Goal: Information Seeking & Learning: Learn about a topic

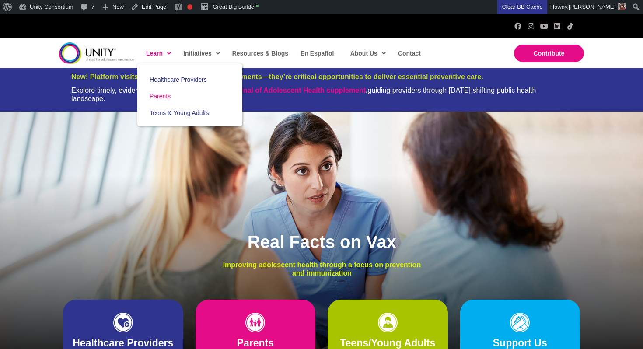
click at [170, 101] on link "Parents" at bounding box center [189, 96] width 105 height 17
click at [180, 114] on span "Teens & Young Adults" at bounding box center [178, 112] width 59 height 7
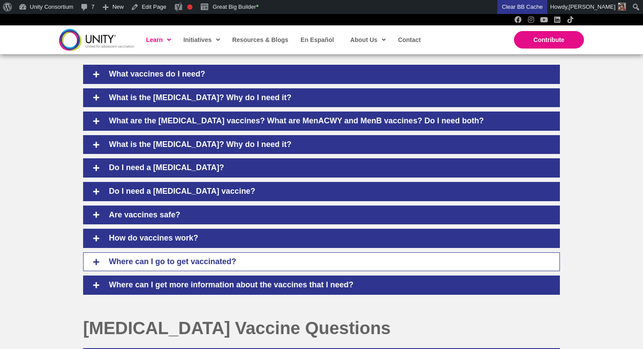
scroll to position [417, 0]
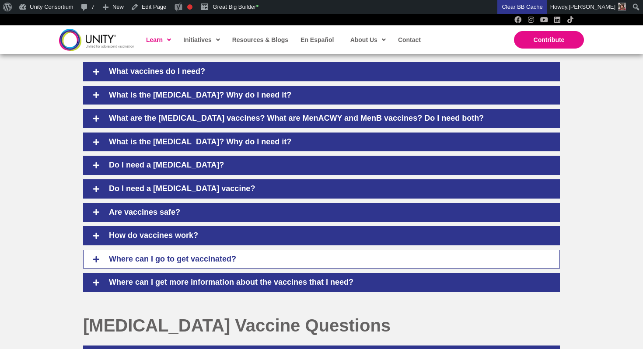
click at [218, 254] on h4 "Where can I go to get vaccinated?" at bounding box center [327, 259] width 455 height 10
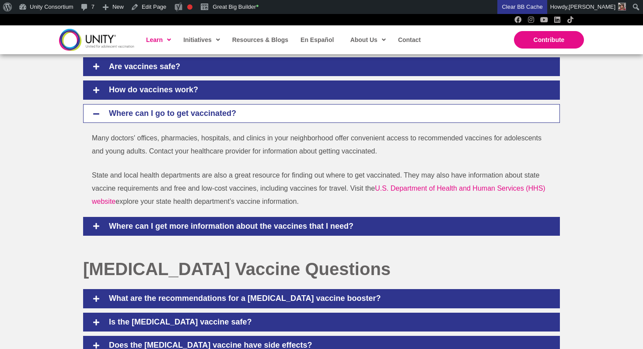
scroll to position [532, 0]
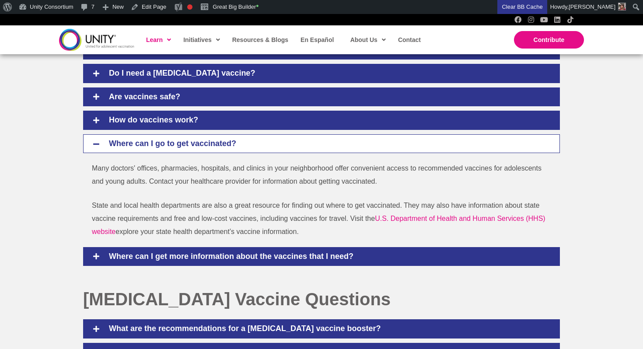
click at [88, 170] on div "Many doctors' offices, pharmacies, hospitals, and clinics in your neighborhood …" at bounding box center [321, 200] width 476 height 76
click at [161, 153] on div "Where can I go to get vaccinated?" at bounding box center [321, 143] width 476 height 19
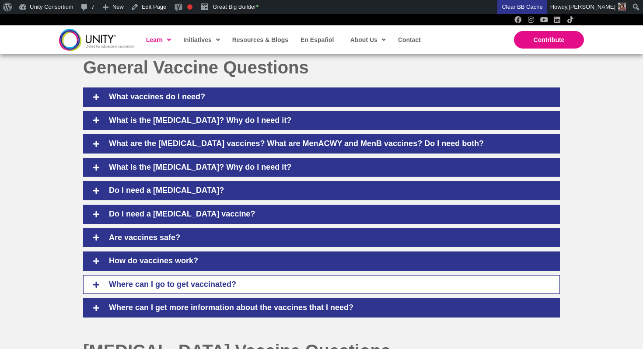
scroll to position [391, 0]
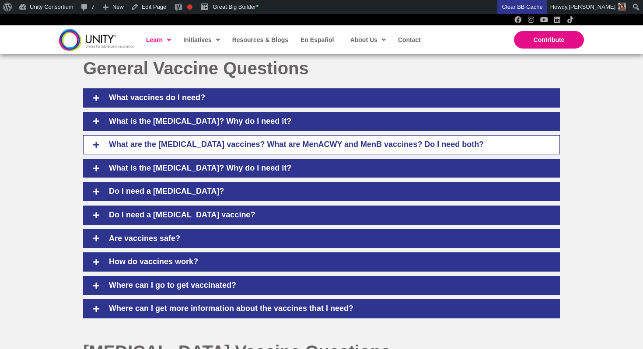
click at [167, 138] on div "What are the Meningococcal vaccines? What are MenACWY and MenB vaccines? Do I n…" at bounding box center [321, 144] width 476 height 19
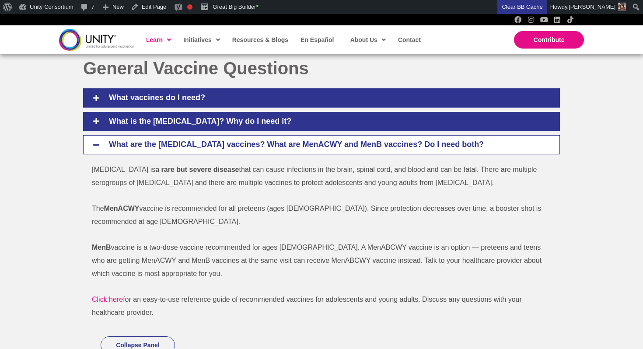
click at [167, 138] on div "What are the Meningococcal vaccines? What are MenACWY and MenB vaccines? Do I n…" at bounding box center [321, 144] width 476 height 19
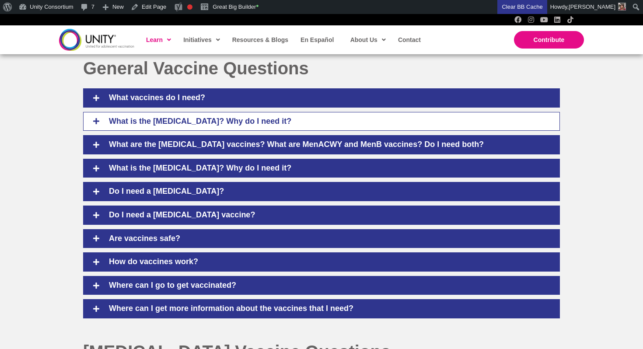
click at [167, 116] on div "What is the Tdap vaccine? Why do I need it?" at bounding box center [321, 121] width 476 height 19
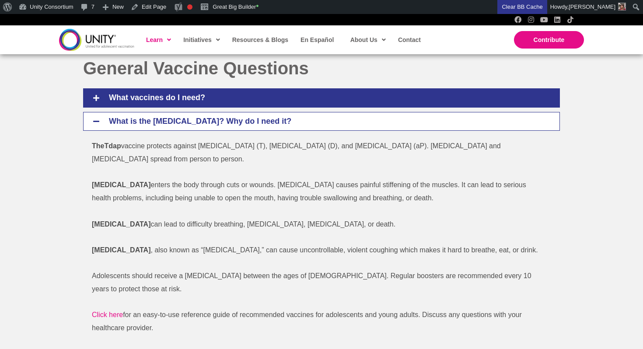
click at [167, 117] on h4 "What is the Tdap vaccine? Why do I need it?" at bounding box center [327, 122] width 455 height 10
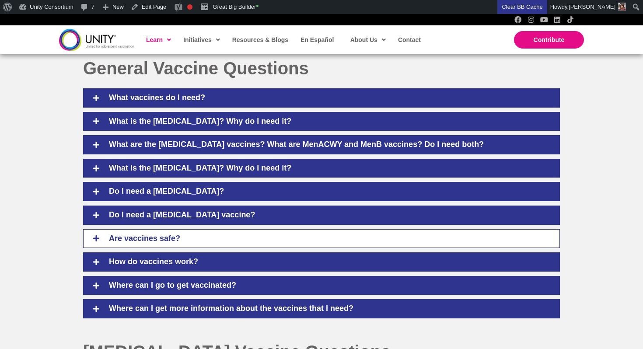
click at [184, 241] on h4 "Are vaccines safe?" at bounding box center [327, 239] width 455 height 10
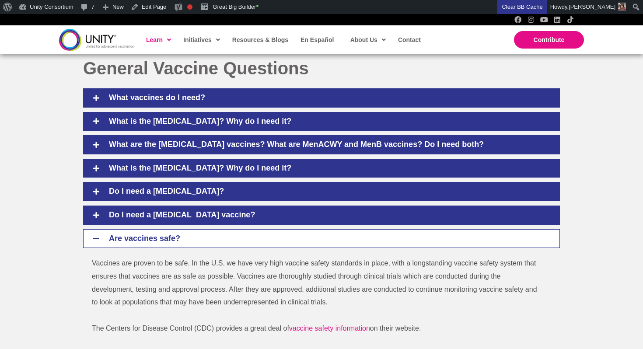
click at [184, 241] on h4 "Are vaccines safe?" at bounding box center [327, 239] width 455 height 10
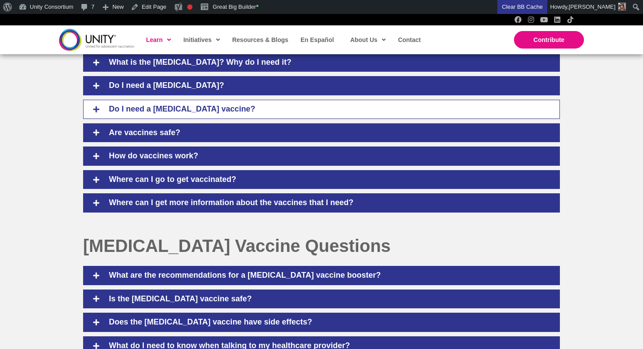
scroll to position [498, 0]
